Goal: Task Accomplishment & Management: Use online tool/utility

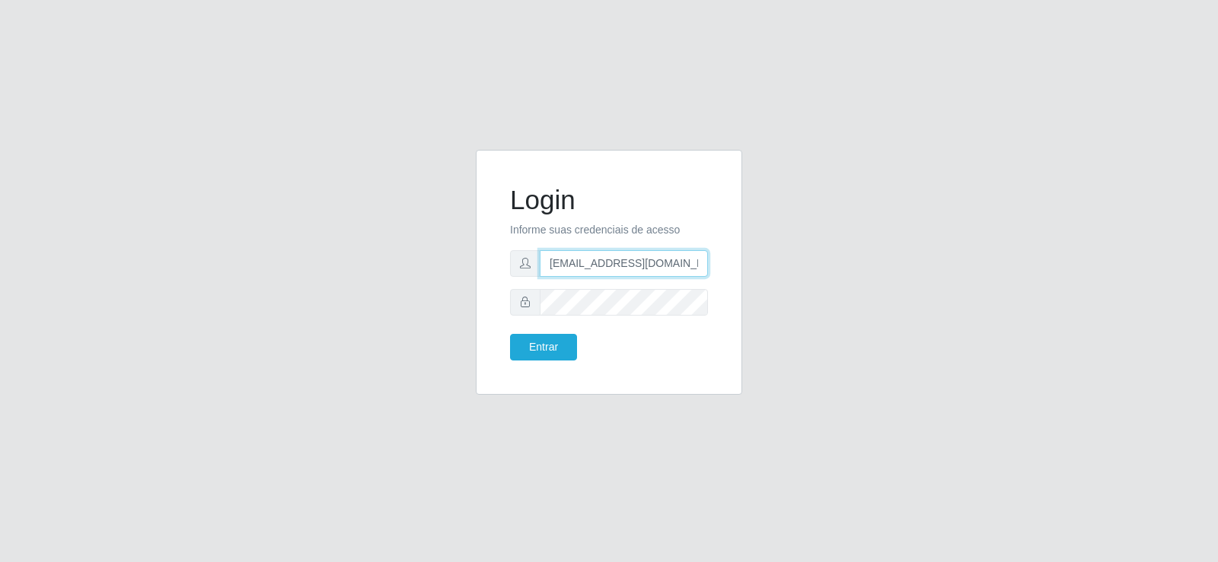
click at [601, 256] on input "[EMAIL_ADDRESS][DOMAIN_NAME]" at bounding box center [624, 263] width 168 height 27
type input "[EMAIL_ADDRESS][DOMAIN_NAME]"
click at [484, 292] on div "Login Informe suas credenciais de acesso [EMAIL_ADDRESS][DOMAIN_NAME] Entrar" at bounding box center [609, 272] width 266 height 245
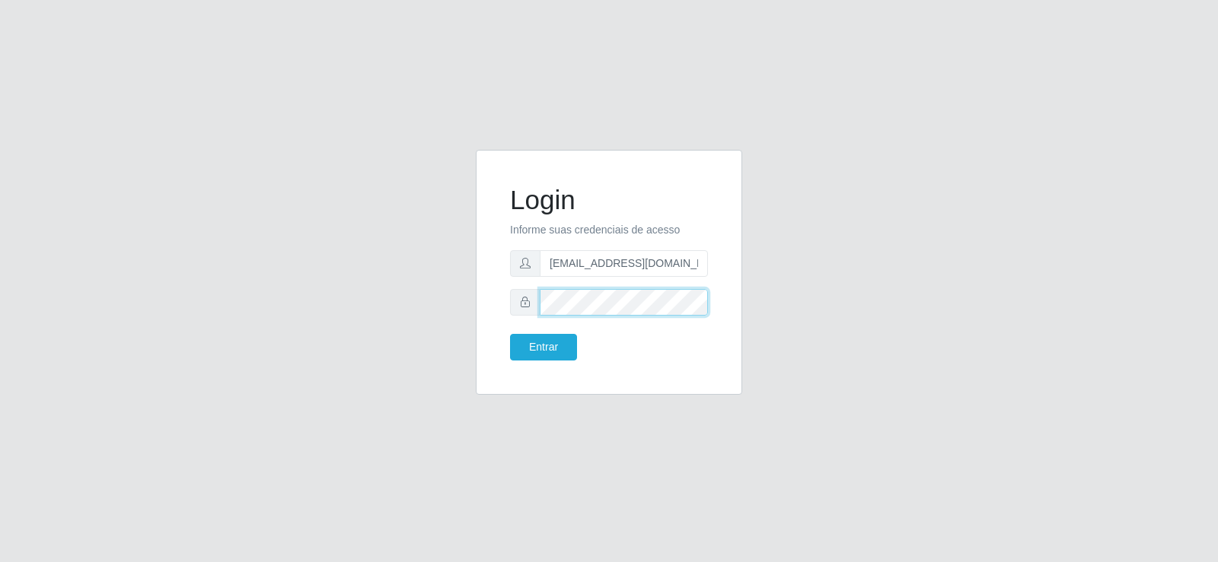
click at [510, 334] on button "Entrar" at bounding box center [543, 347] width 67 height 27
click at [546, 355] on button "Entrar" at bounding box center [543, 347] width 67 height 27
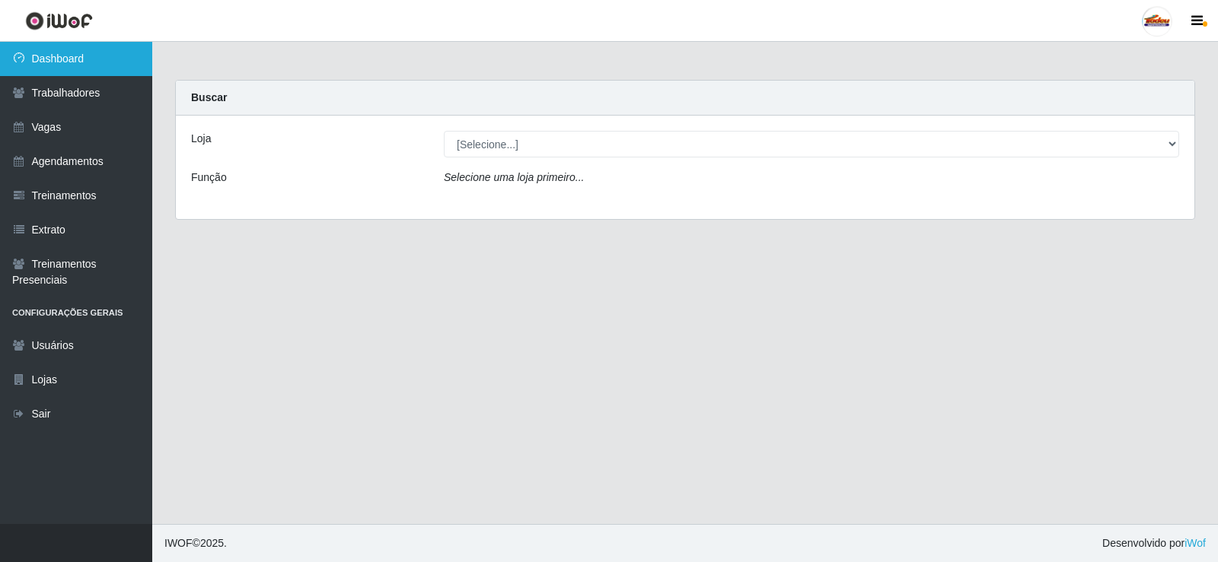
click at [105, 70] on link "Dashboard" at bounding box center [76, 59] width 152 height 34
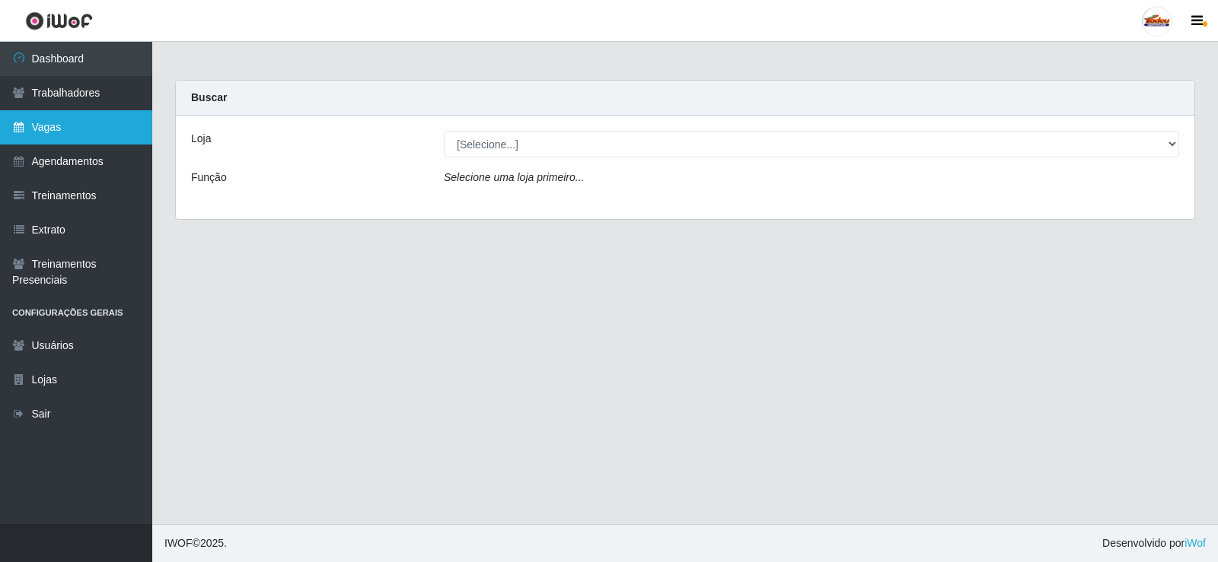
click at [105, 132] on link "Vagas" at bounding box center [76, 127] width 152 height 34
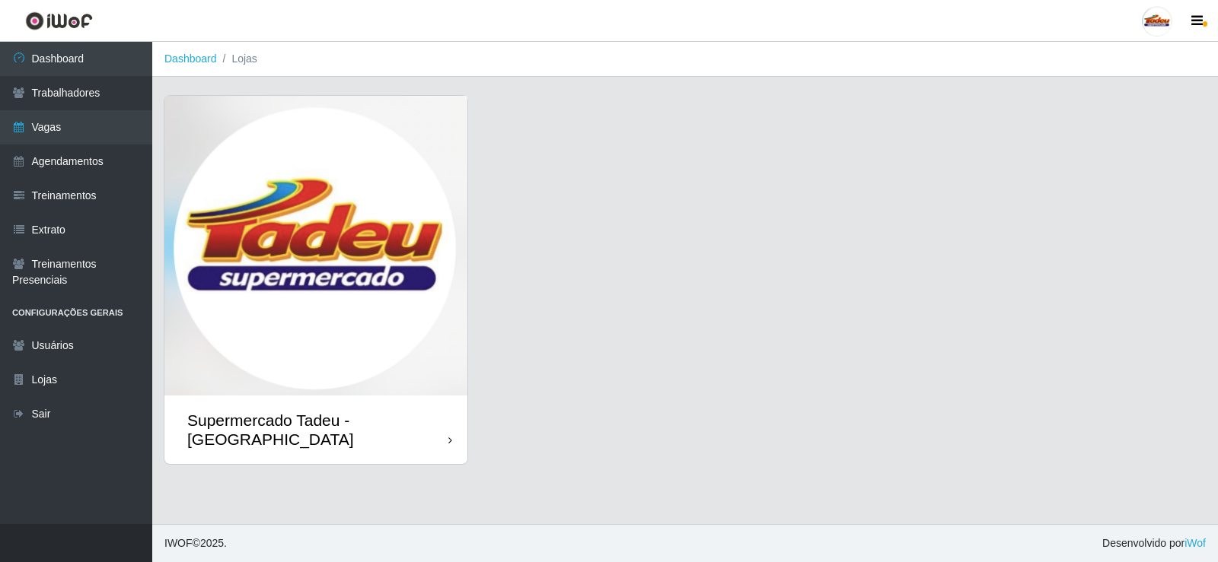
click at [318, 207] on img at bounding box center [315, 246] width 303 height 300
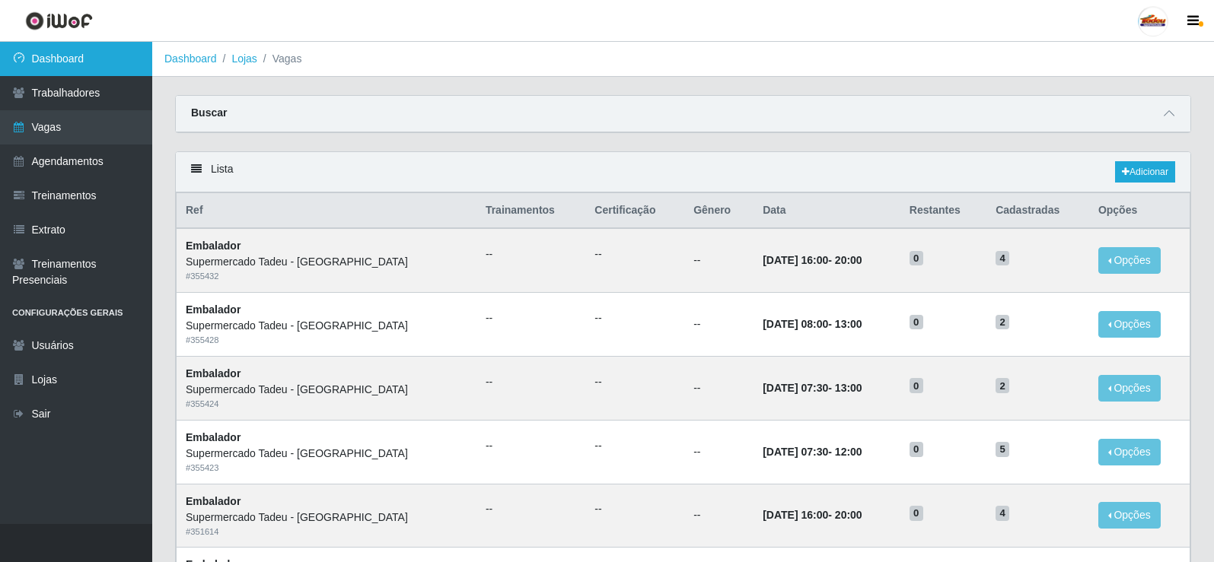
click at [85, 63] on link "Dashboard" at bounding box center [76, 59] width 152 height 34
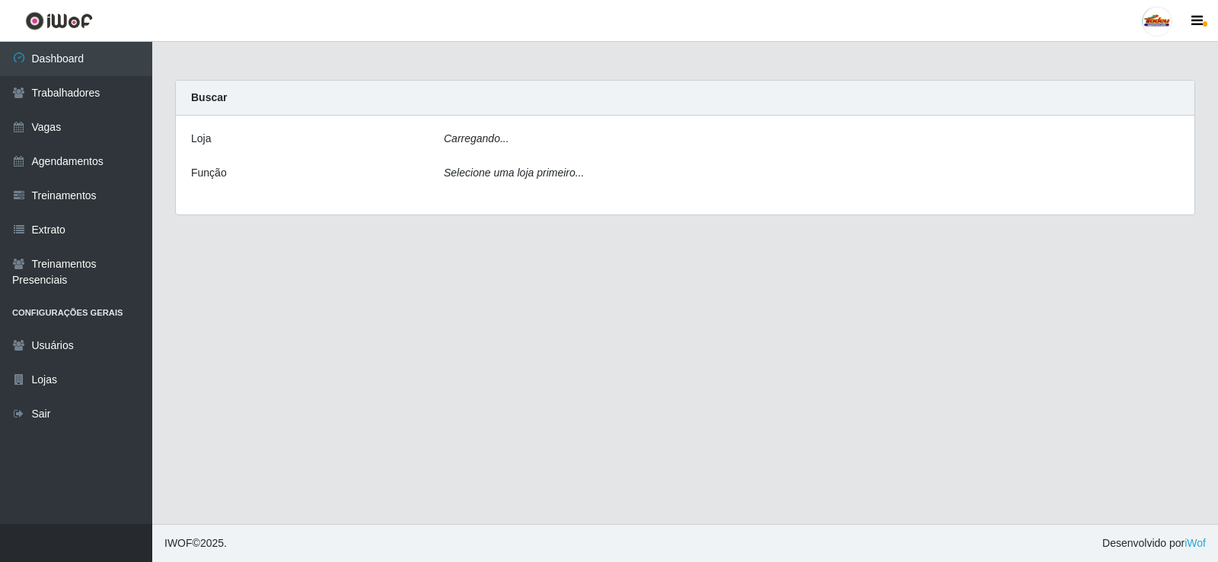
drag, startPoint x: 517, startPoint y: 117, endPoint x: 516, endPoint y: 145, distance: 27.4
click at [518, 129] on div "[PERSON_NAME]... Função Selecione uma loja primeiro..." at bounding box center [685, 165] width 1018 height 99
click at [516, 145] on div "Carregando..." at bounding box center [811, 142] width 758 height 22
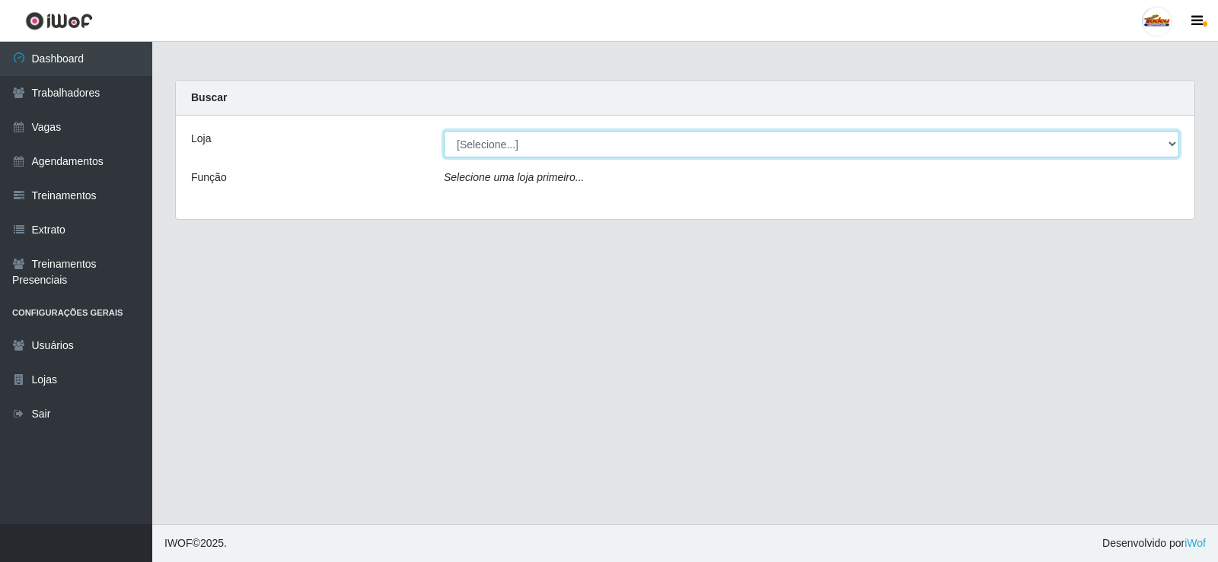
drag, startPoint x: 492, startPoint y: 139, endPoint x: 493, endPoint y: 148, distance: 8.4
click at [492, 139] on select "[Selecione...] Supermercado Tadeu - [GEOGRAPHIC_DATA]" at bounding box center [811, 144] width 735 height 27
select select "195"
click at [444, 131] on select "[Selecione...] Supermercado Tadeu - [GEOGRAPHIC_DATA]" at bounding box center [811, 144] width 735 height 27
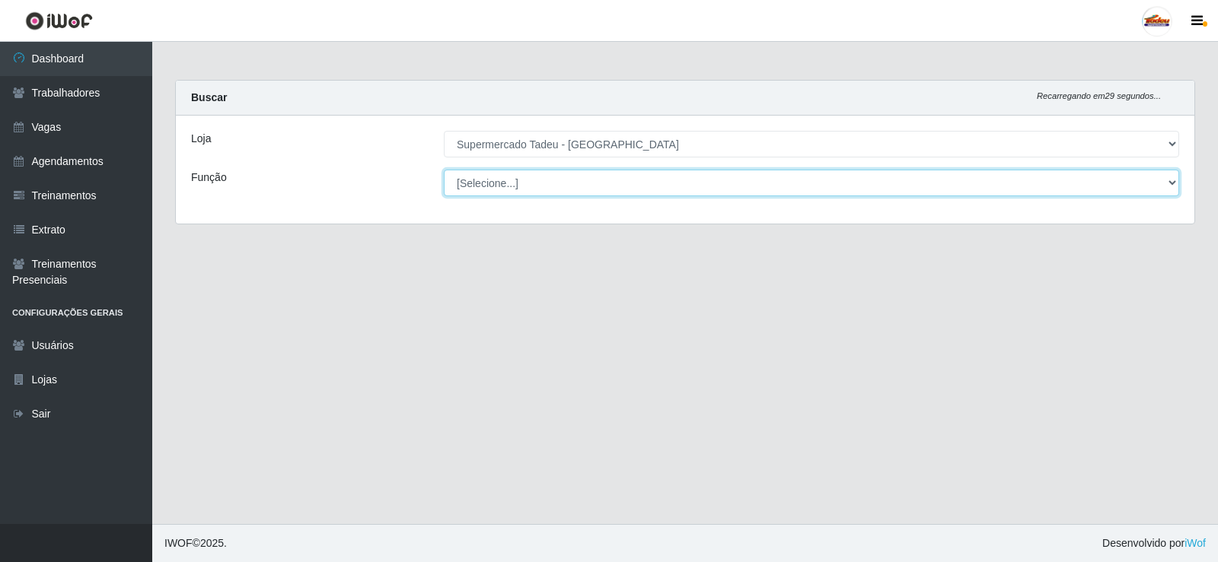
click at [498, 181] on select "[Selecione...] ASG ASG + ASG ++ Auxiliar de Estacionamento Auxiliar de Estacion…" at bounding box center [811, 183] width 735 height 27
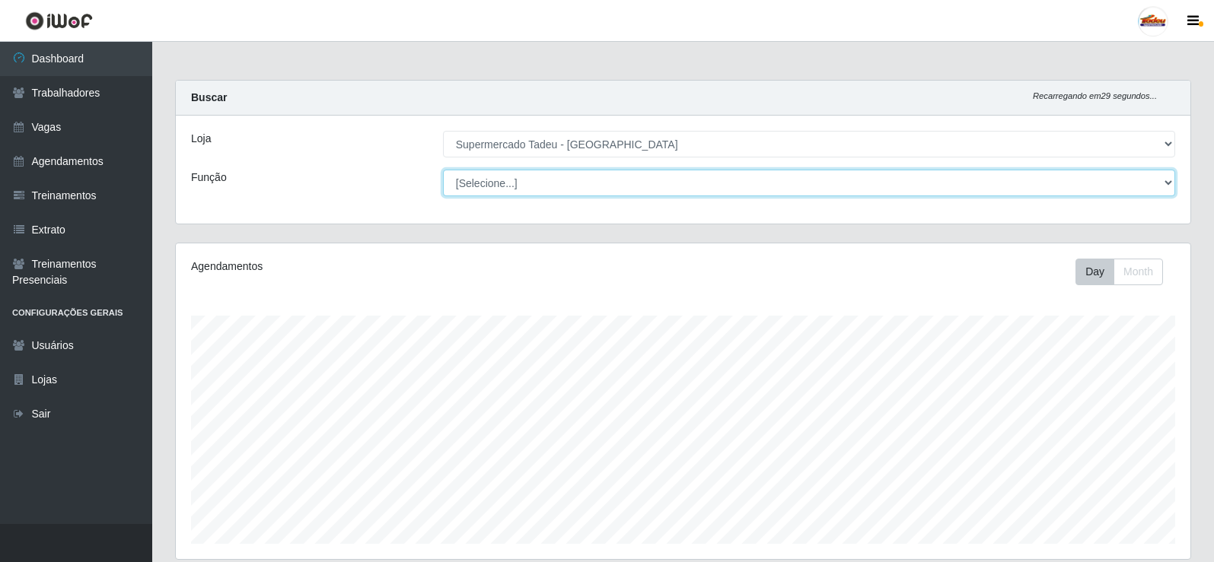
scroll to position [316, 1015]
select select "1"
click at [443, 170] on select "[Selecione...] ASG ASG + ASG ++ Auxiliar de Estacionamento Auxiliar de Estacion…" at bounding box center [809, 183] width 732 height 27
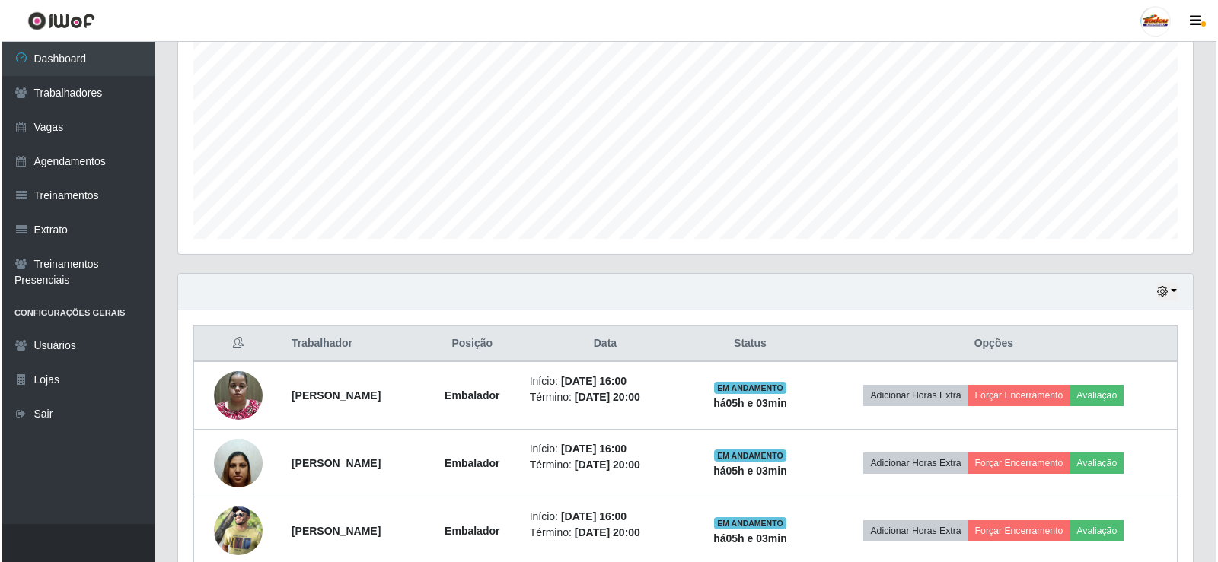
scroll to position [448, 0]
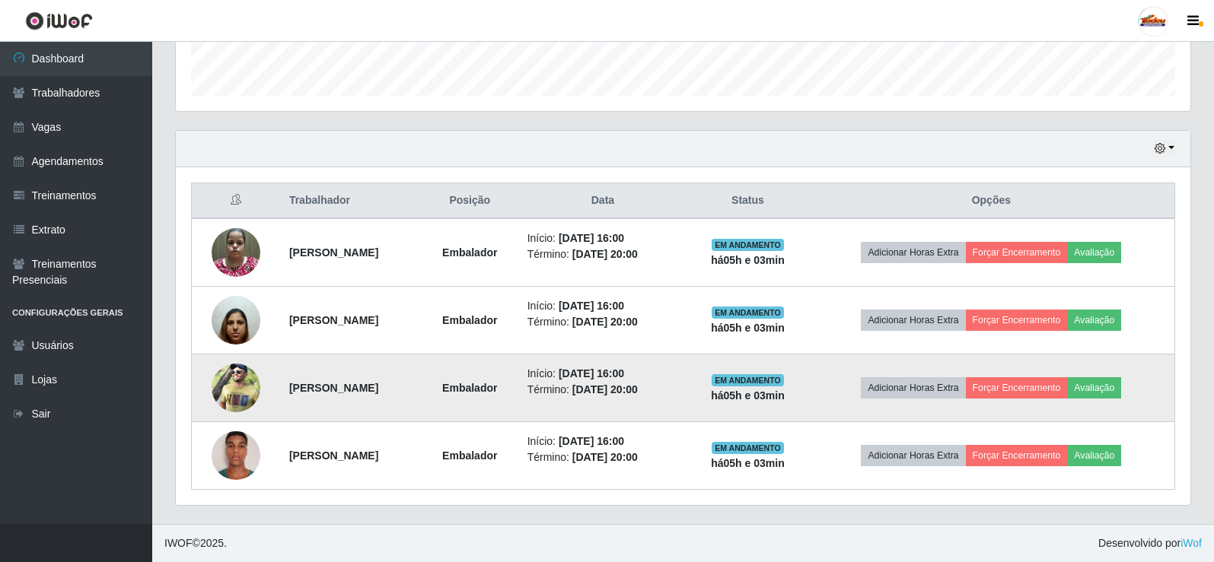
click at [217, 384] on img at bounding box center [236, 388] width 49 height 73
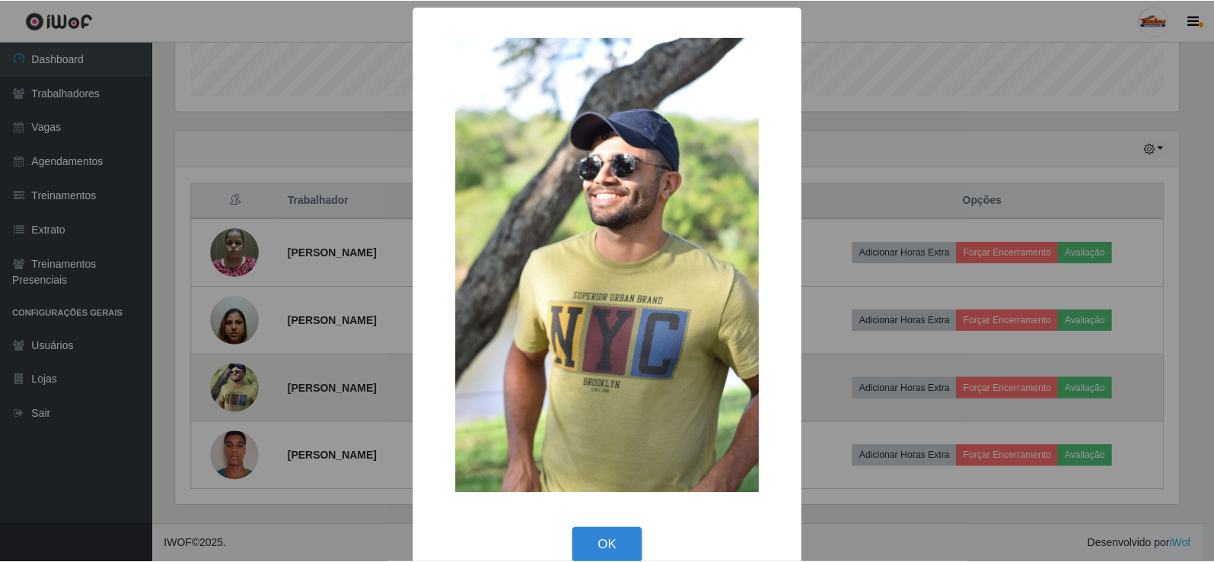
scroll to position [316, 1007]
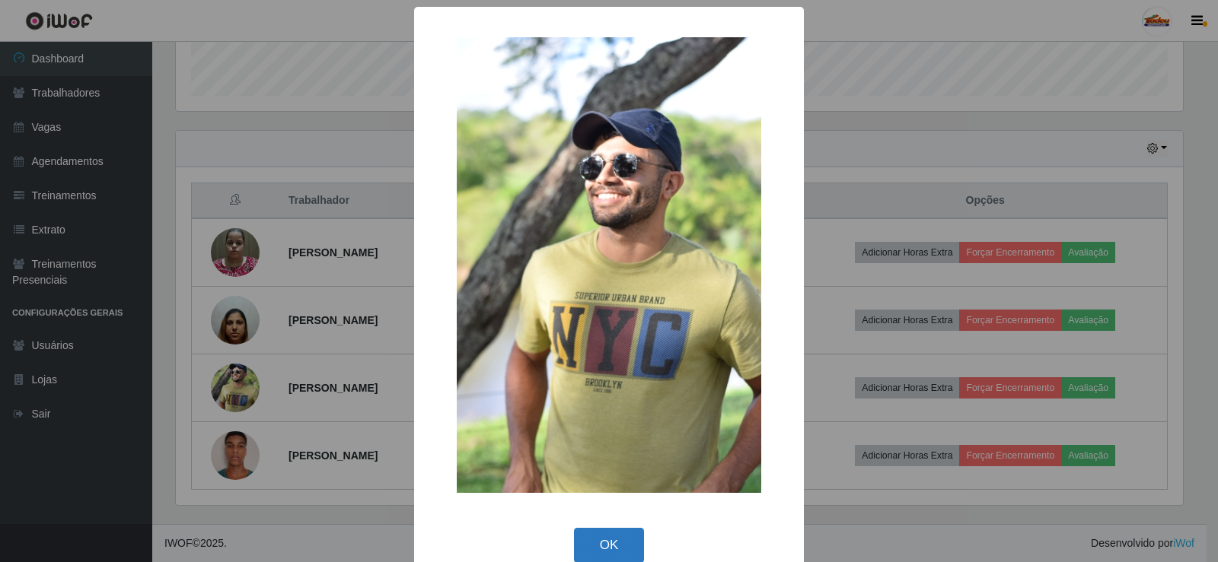
click at [609, 537] on button "OK" at bounding box center [609, 546] width 71 height 36
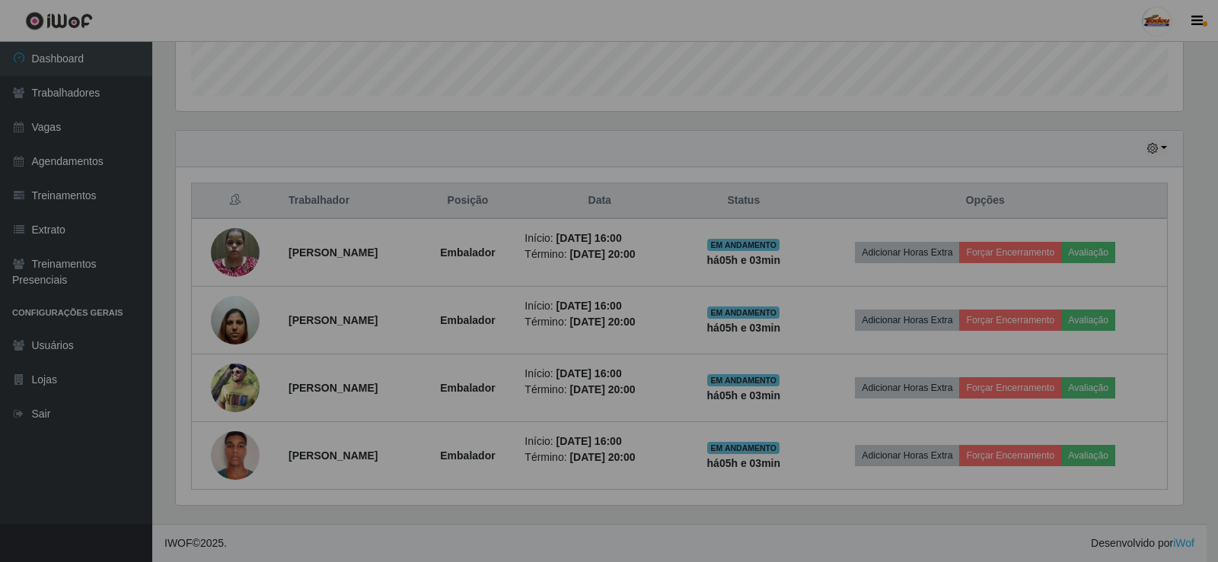
scroll to position [316, 1015]
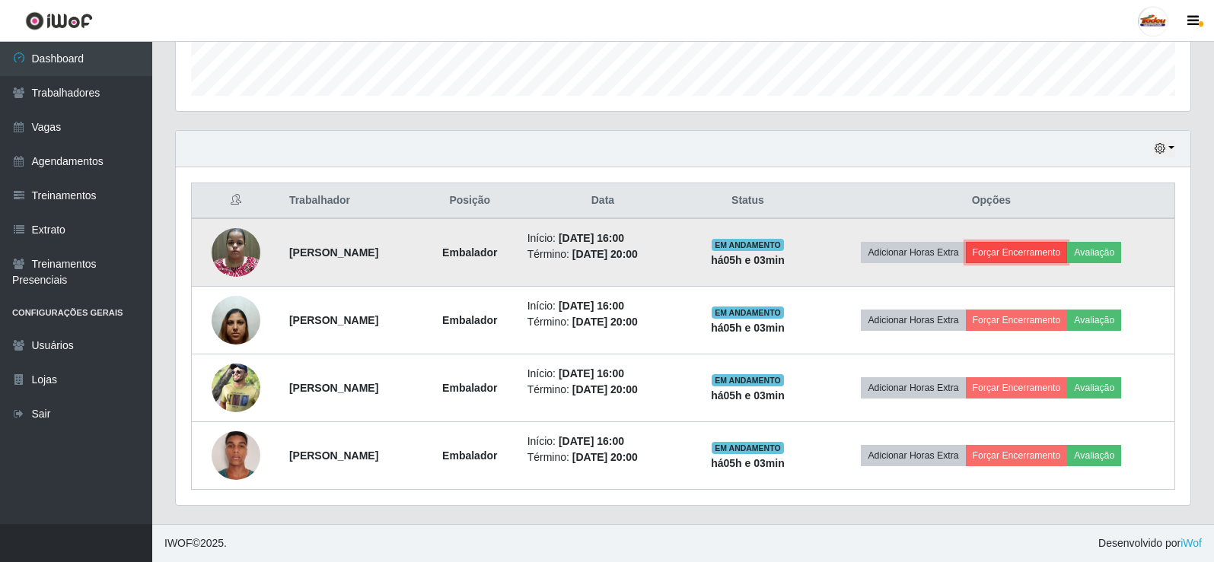
click at [1040, 256] on button "Forçar Encerramento" at bounding box center [1017, 252] width 102 height 21
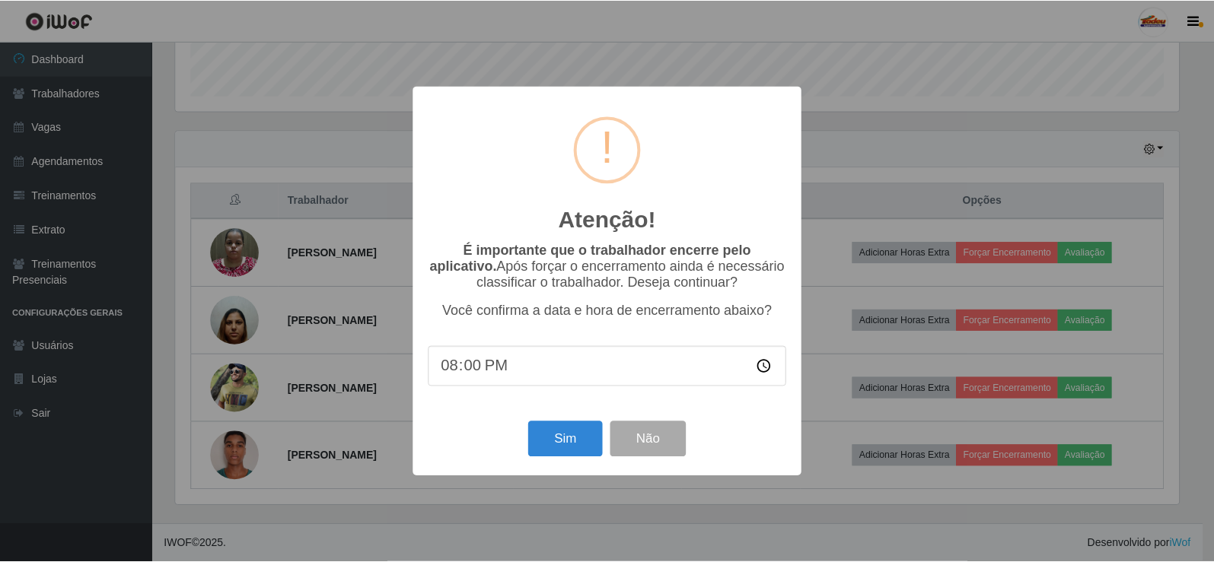
scroll to position [316, 1007]
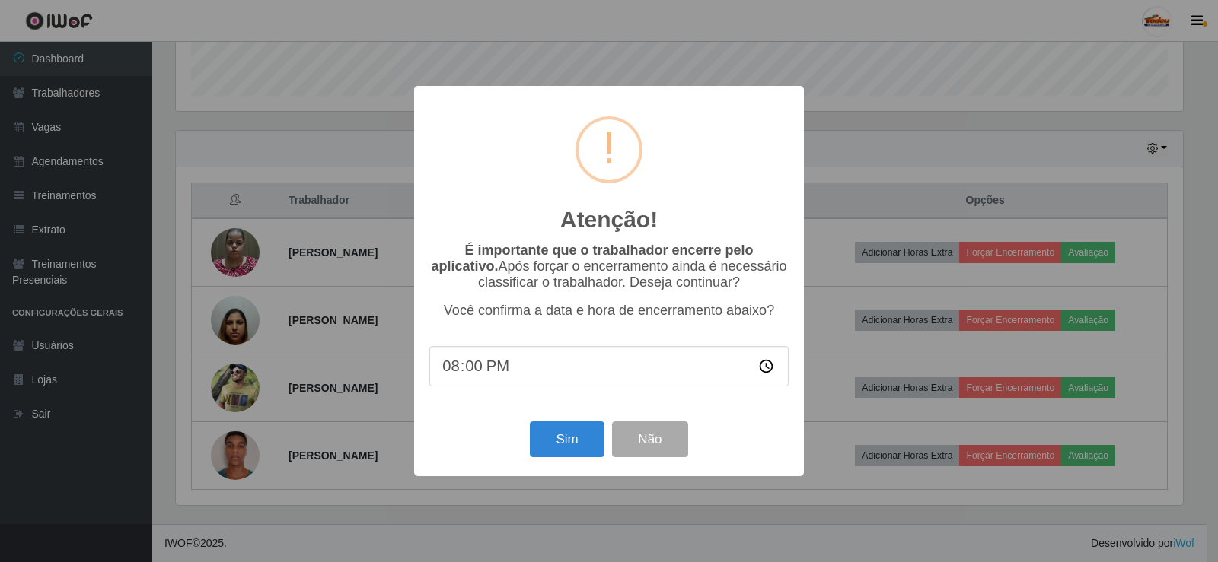
click at [473, 372] on input "20:00" at bounding box center [608, 366] width 359 height 40
type input "20:40"
click at [559, 435] on button "Sim" at bounding box center [567, 440] width 74 height 36
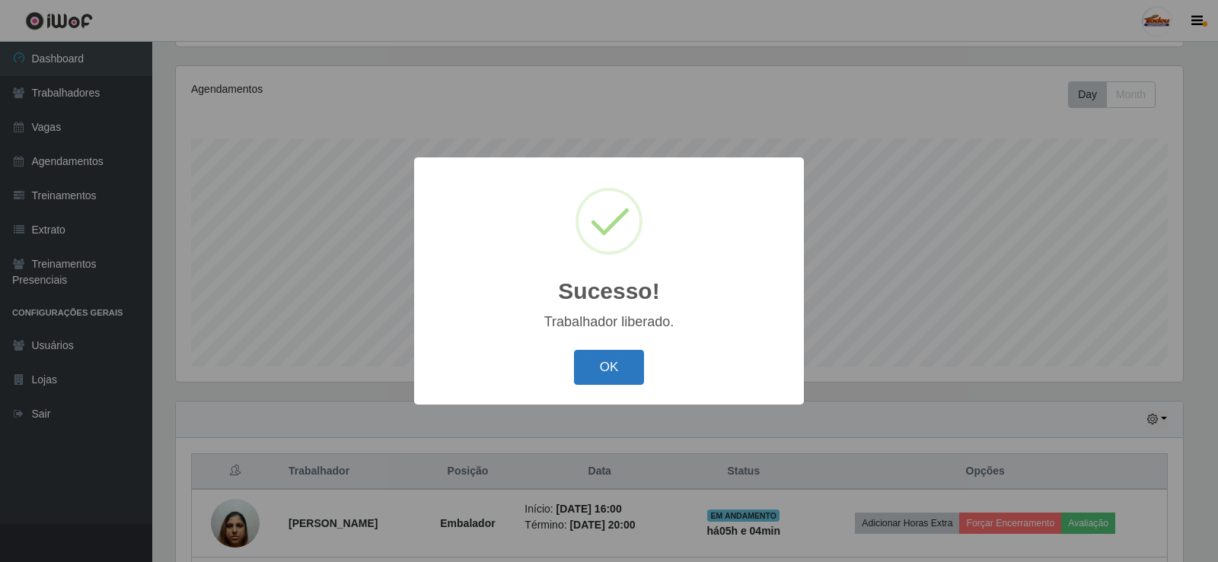
drag, startPoint x: 587, startPoint y: 362, endPoint x: 630, endPoint y: 363, distance: 43.4
click at [604, 362] on button "OK" at bounding box center [609, 368] width 71 height 36
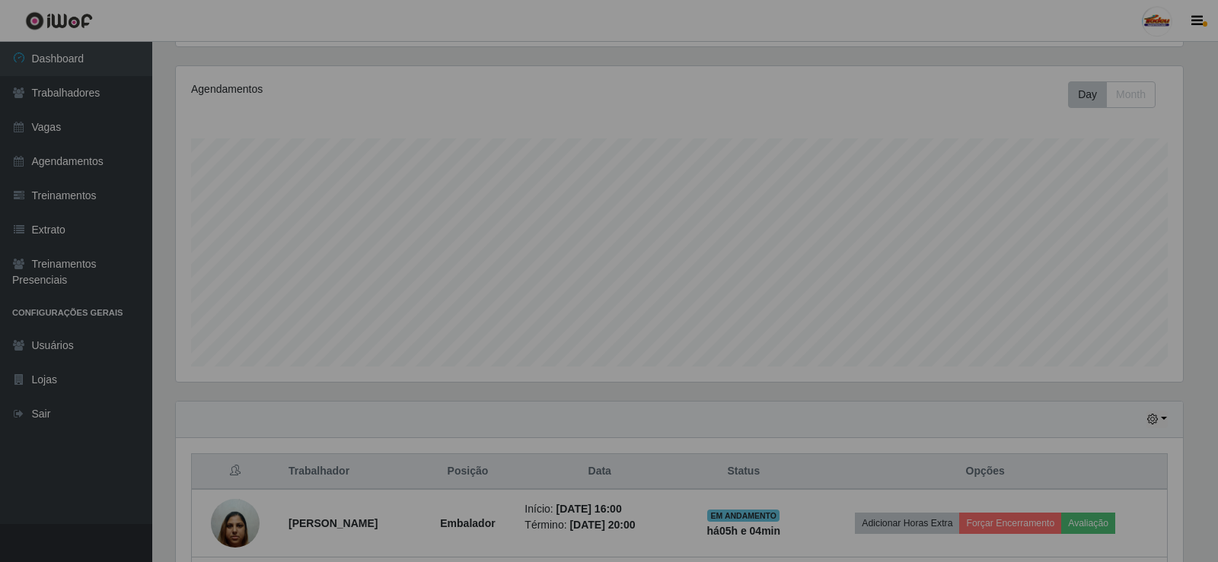
click at [630, 363] on div "Sucesso! × Trabalhador liberado. OK Cancel" at bounding box center [609, 281] width 1218 height 562
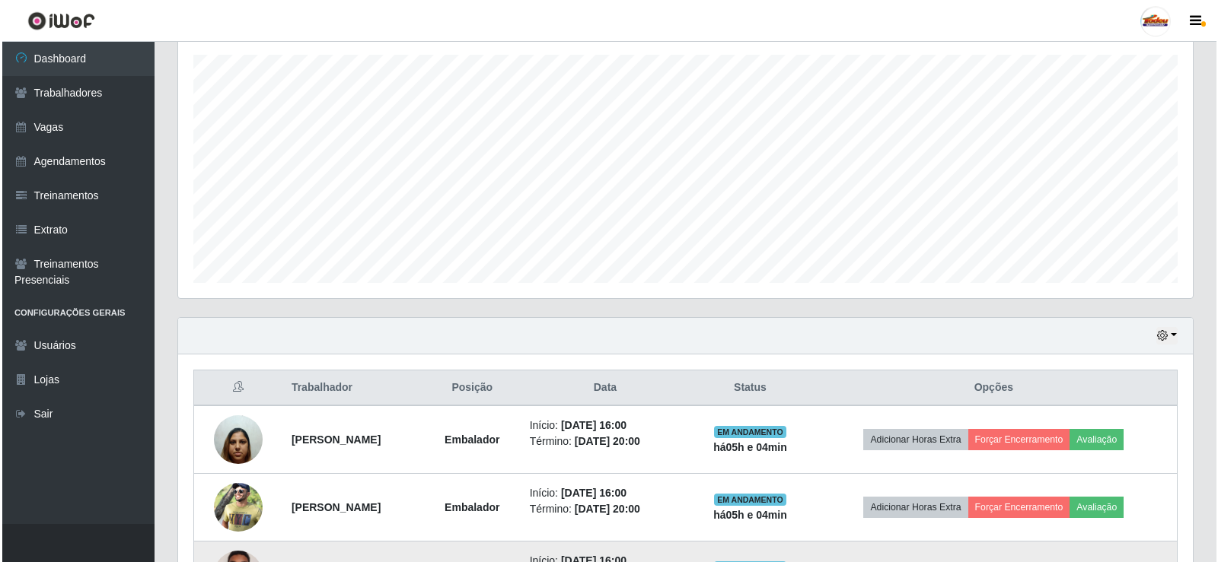
scroll to position [381, 0]
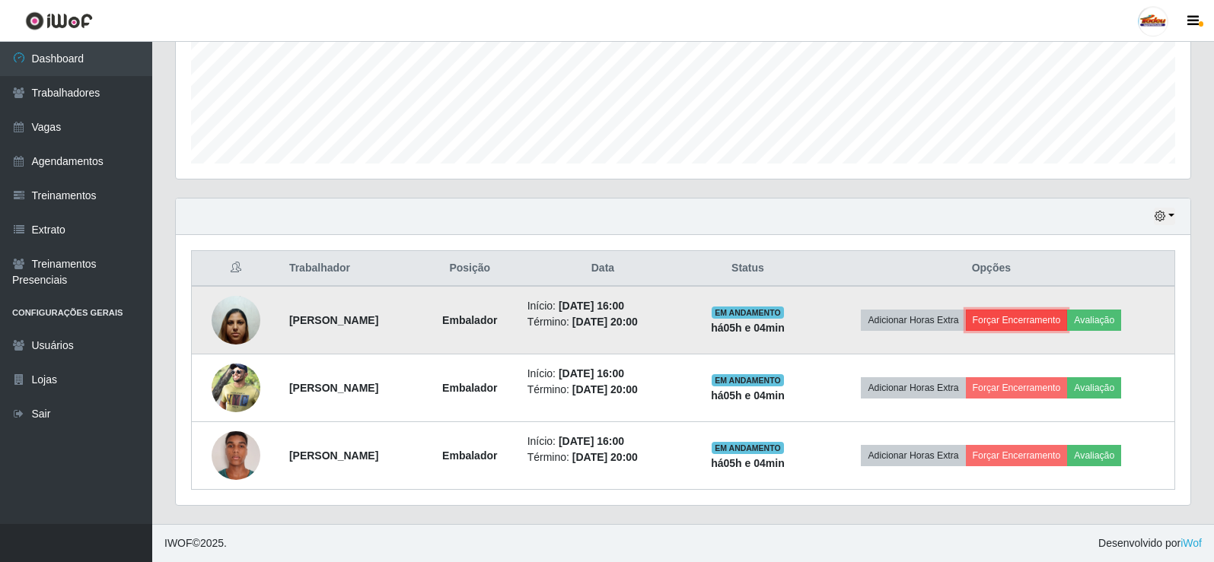
click at [1025, 319] on button "Forçar Encerramento" at bounding box center [1017, 320] width 102 height 21
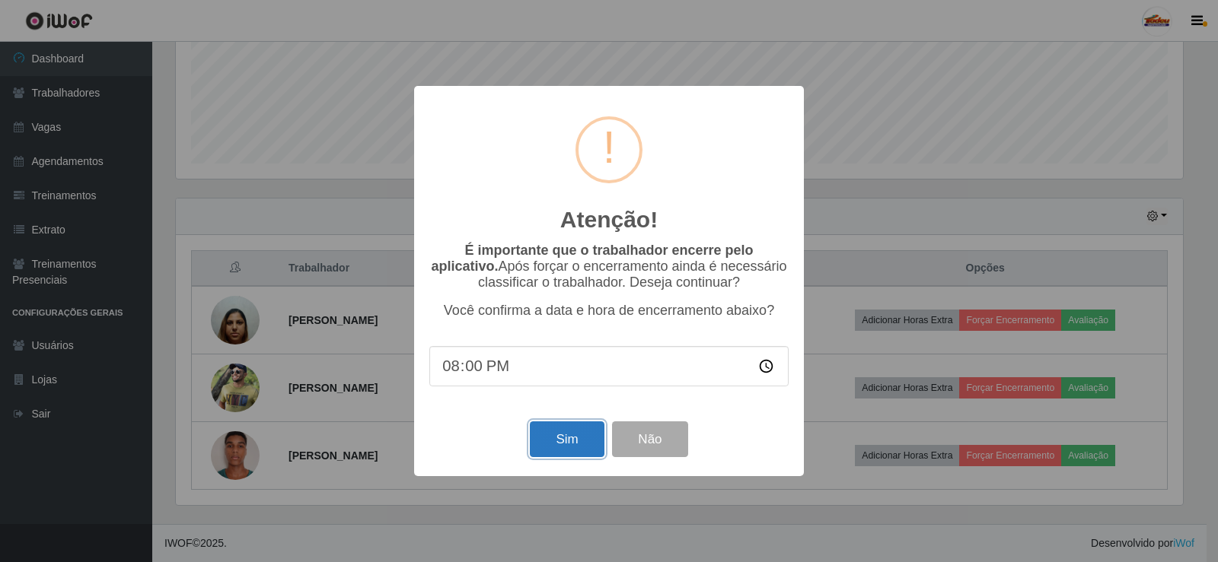
click at [578, 454] on button "Sim" at bounding box center [567, 440] width 74 height 36
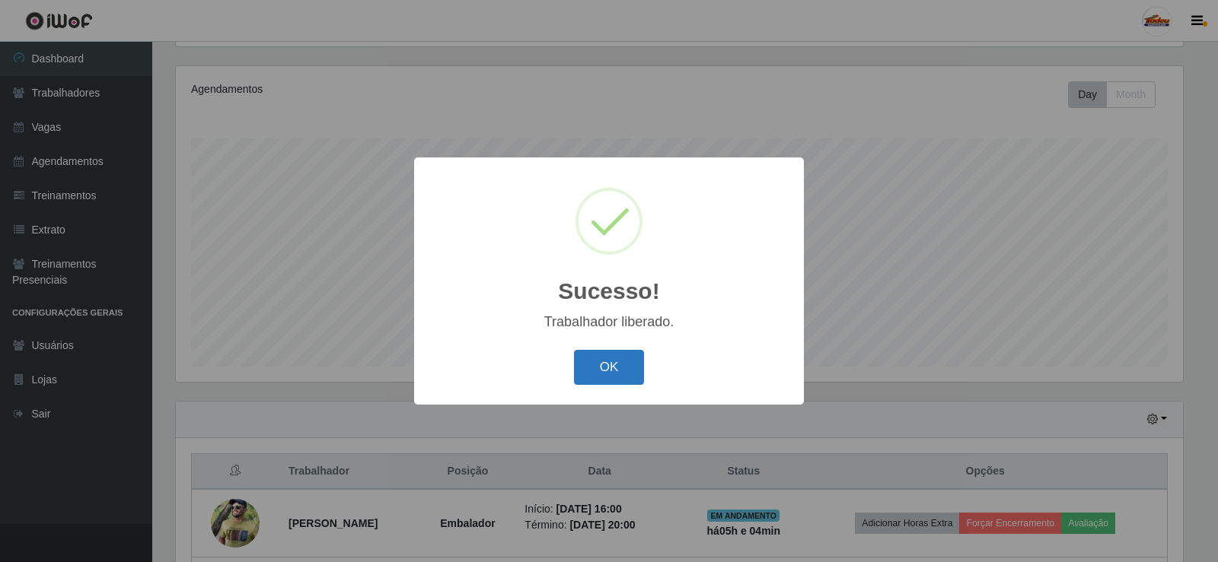
drag, startPoint x: 579, startPoint y: 363, endPoint x: 766, endPoint y: 387, distance: 188.0
click at [583, 364] on button "OK" at bounding box center [609, 368] width 71 height 36
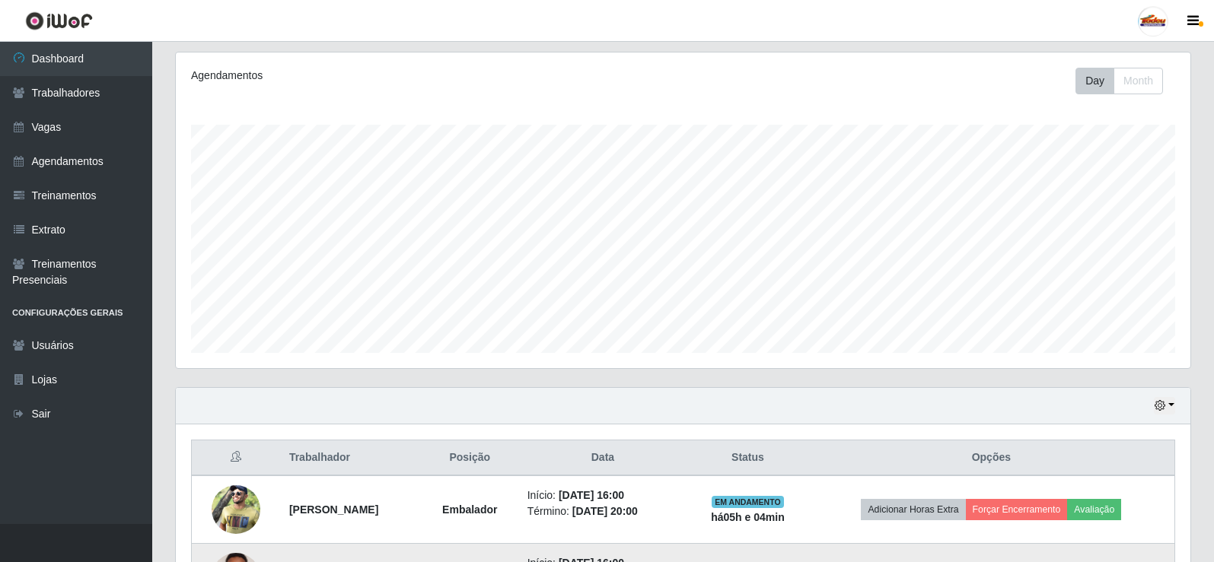
scroll to position [313, 0]
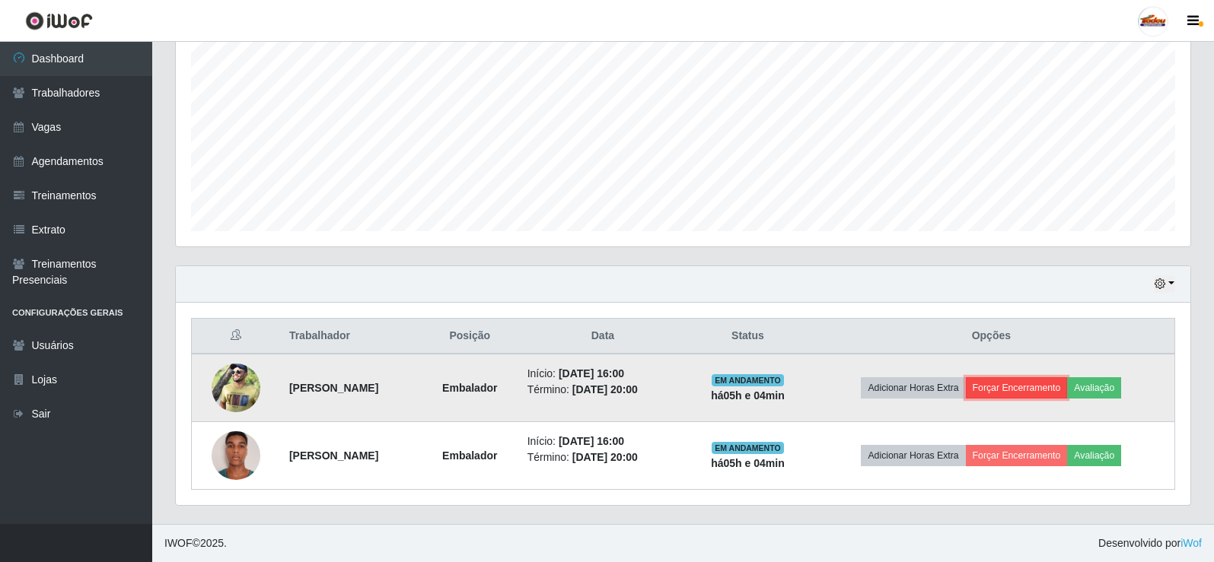
click at [1028, 394] on button "Forçar Encerramento" at bounding box center [1017, 388] width 102 height 21
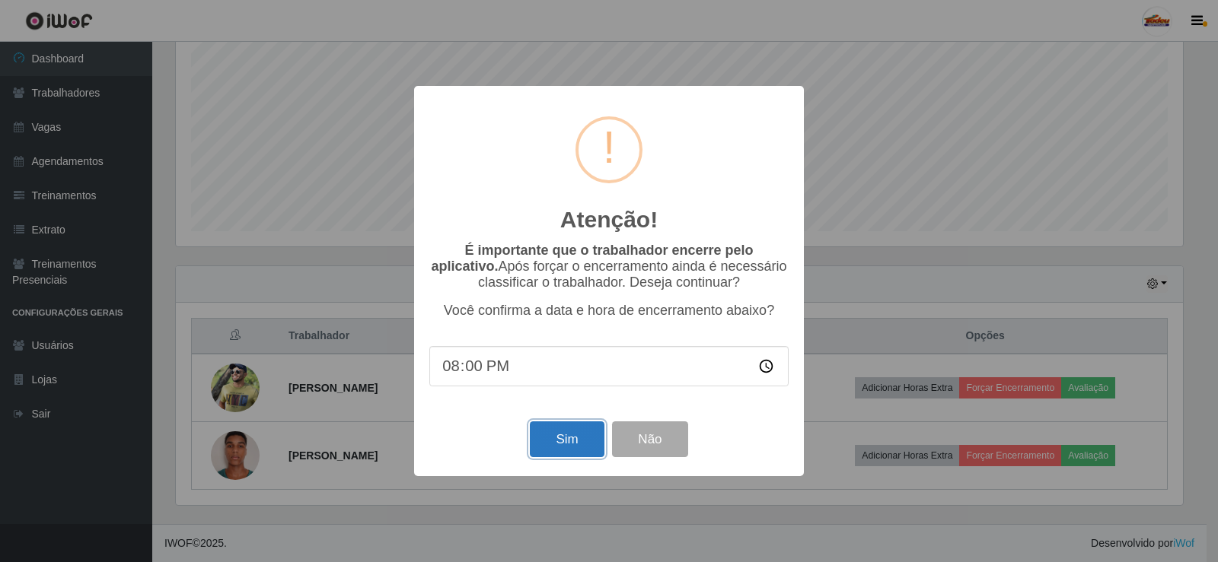
click at [559, 448] on button "Sim" at bounding box center [567, 440] width 74 height 36
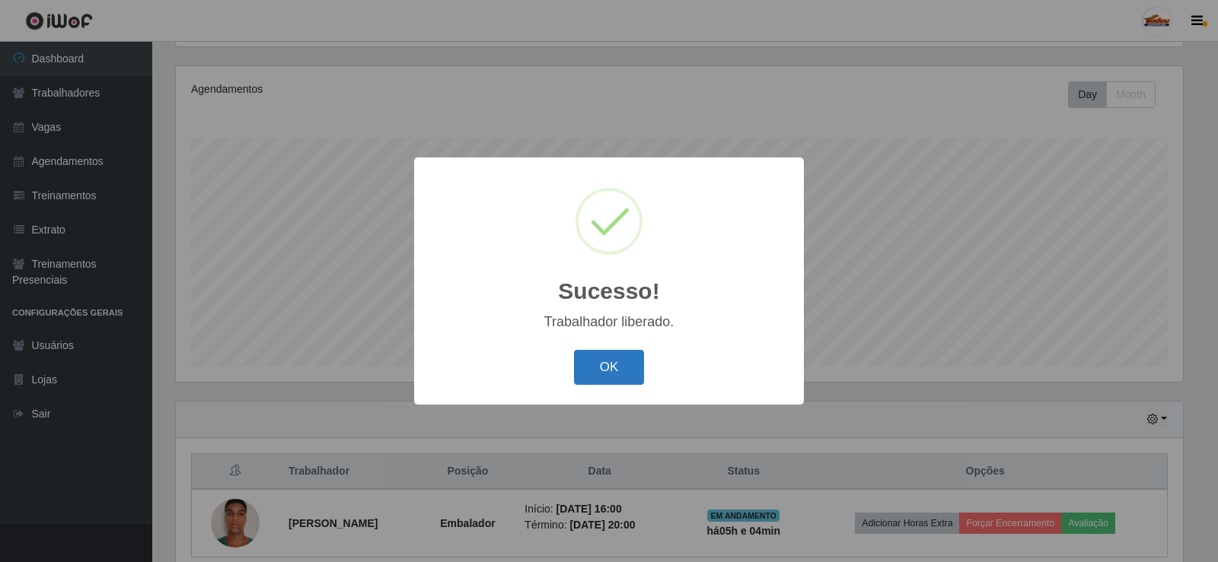
click at [601, 369] on button "OK" at bounding box center [609, 368] width 71 height 36
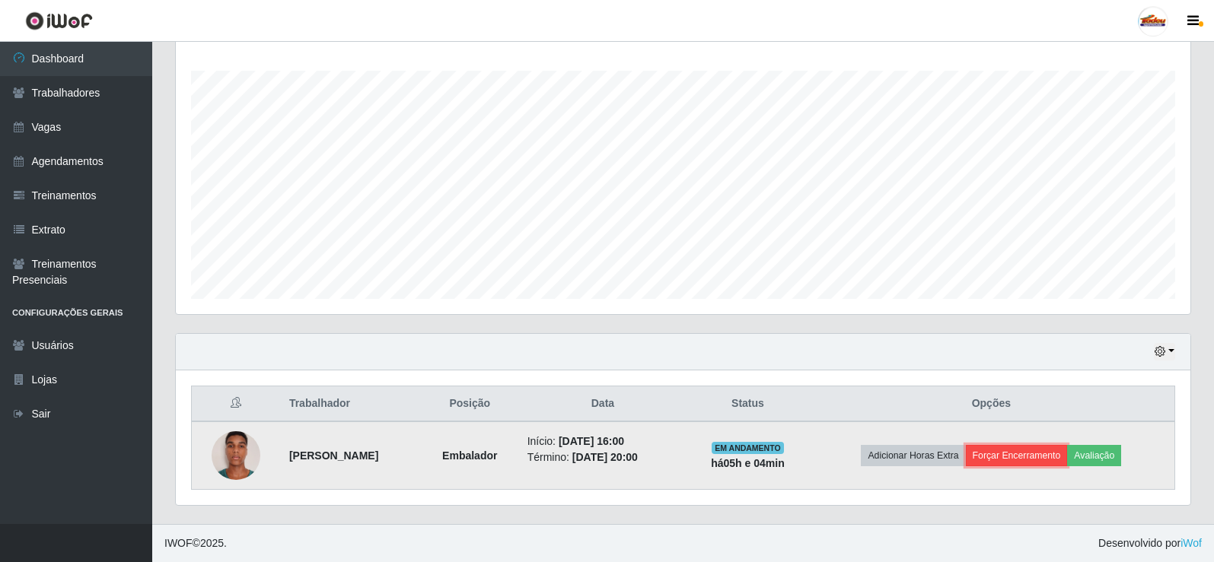
click at [1037, 458] on button "Forçar Encerramento" at bounding box center [1017, 455] width 102 height 21
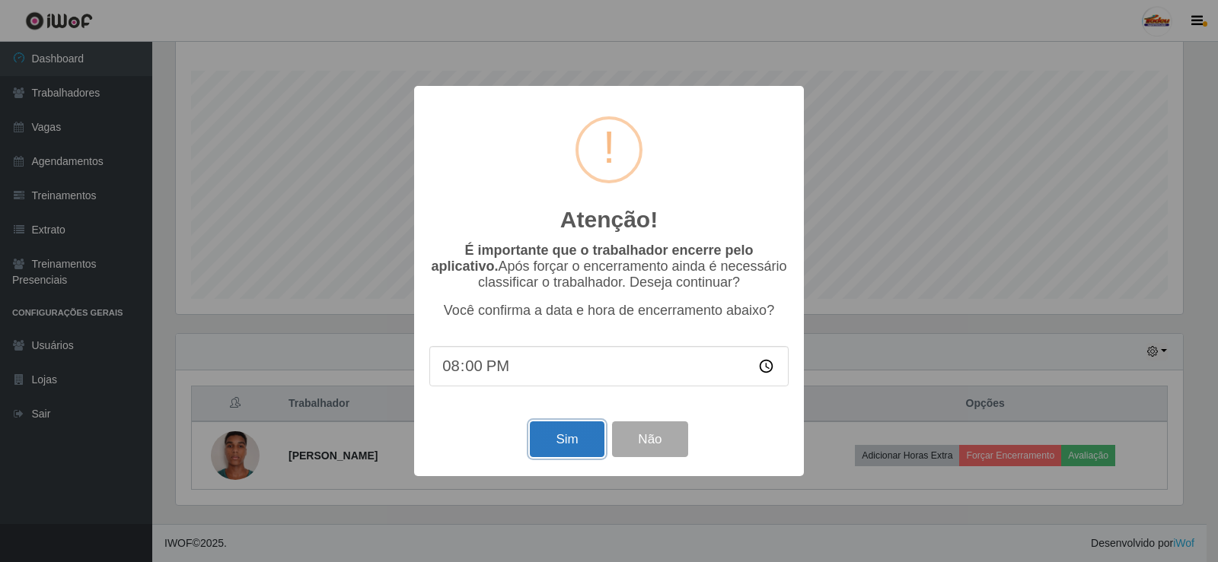
click at [571, 441] on button "Sim" at bounding box center [567, 440] width 74 height 36
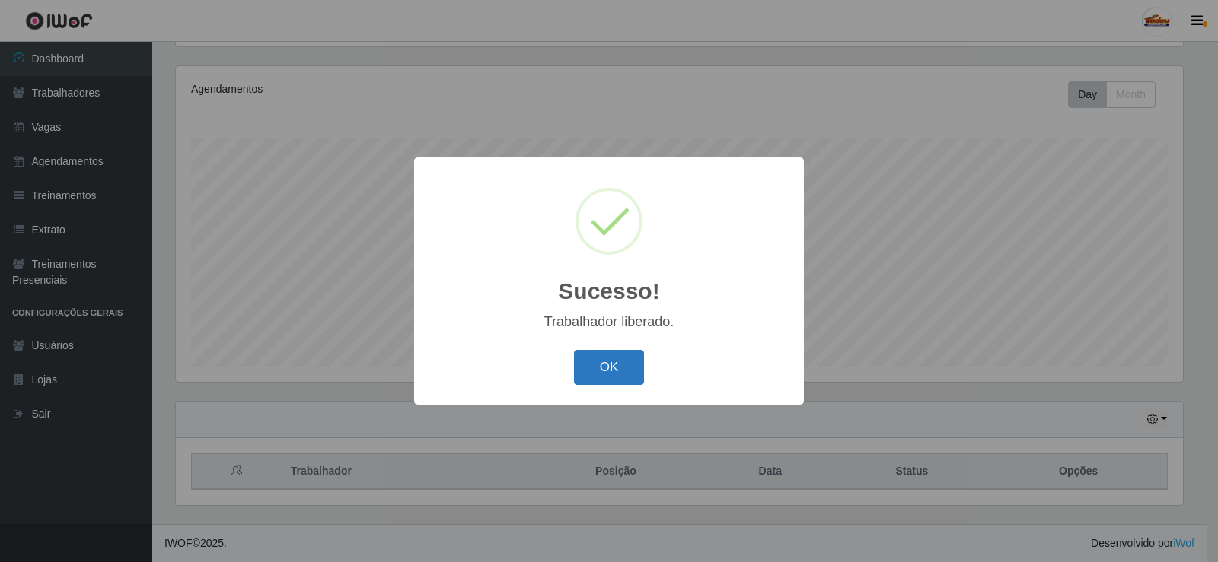
click at [634, 361] on button "OK" at bounding box center [609, 368] width 71 height 36
